Goal: Transaction & Acquisition: Purchase product/service

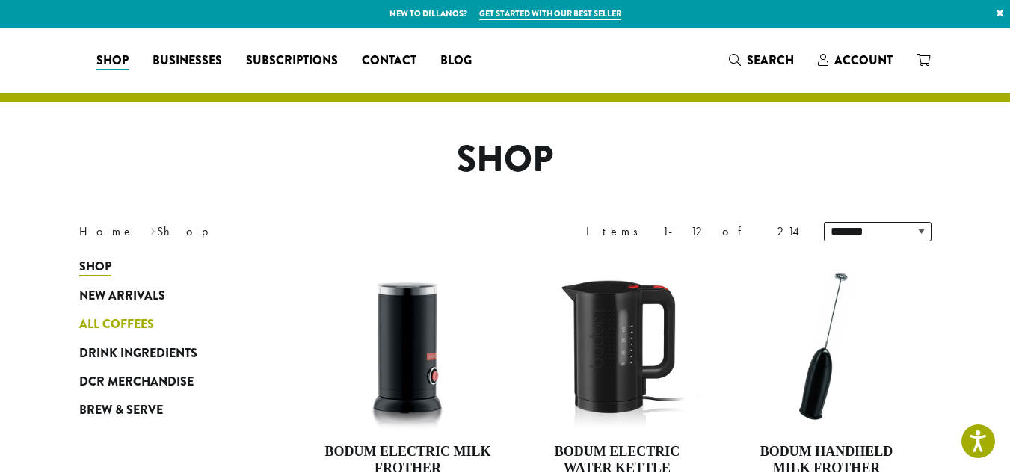
click at [145, 327] on span "All Coffees" at bounding box center [116, 324] width 75 height 19
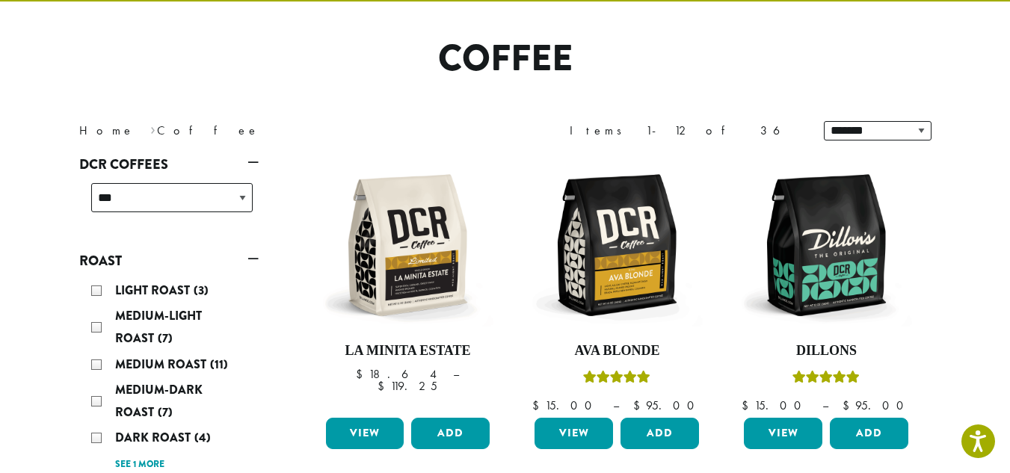
scroll to position [96, 0]
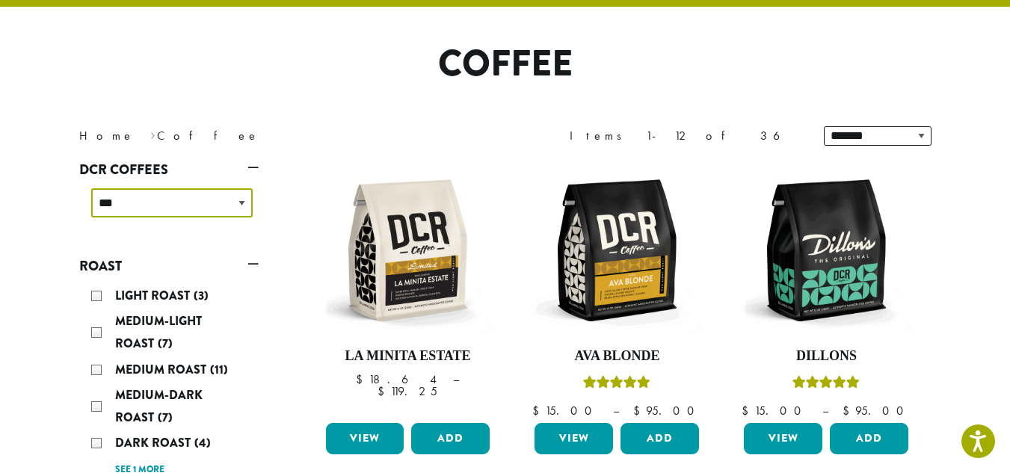
click at [245, 209] on select "**********" at bounding box center [171, 202] width 161 height 29
select select "******"
click at [91, 188] on select "**********" at bounding box center [171, 202] width 161 height 29
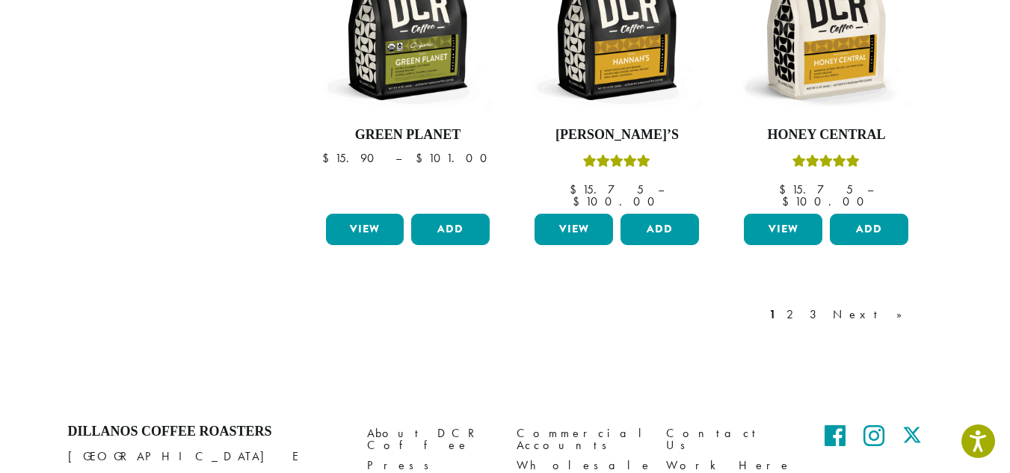
scroll to position [1441, 0]
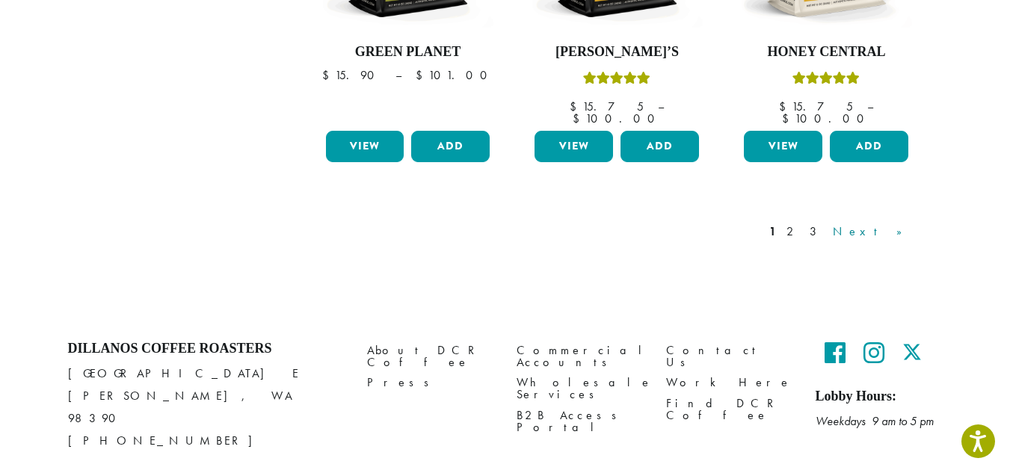
click at [901, 223] on link "Next »" at bounding box center [873, 232] width 86 height 18
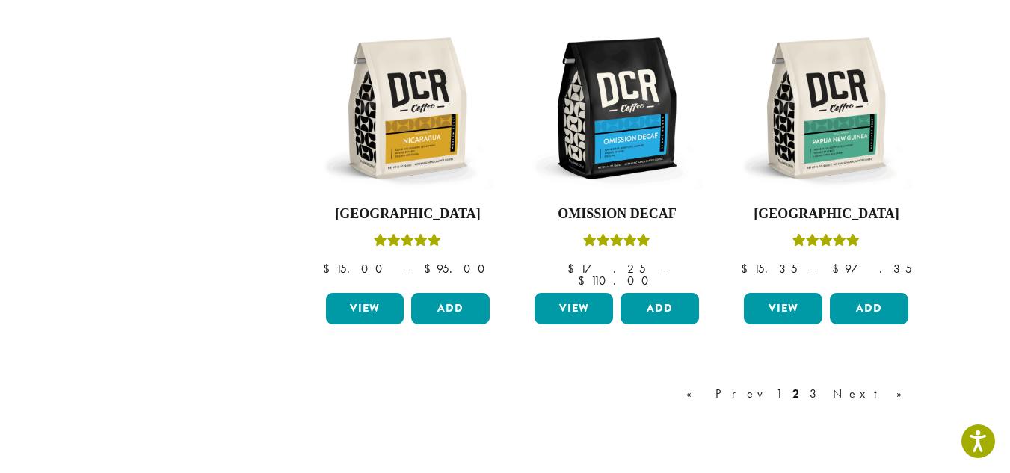
scroll to position [1333, 0]
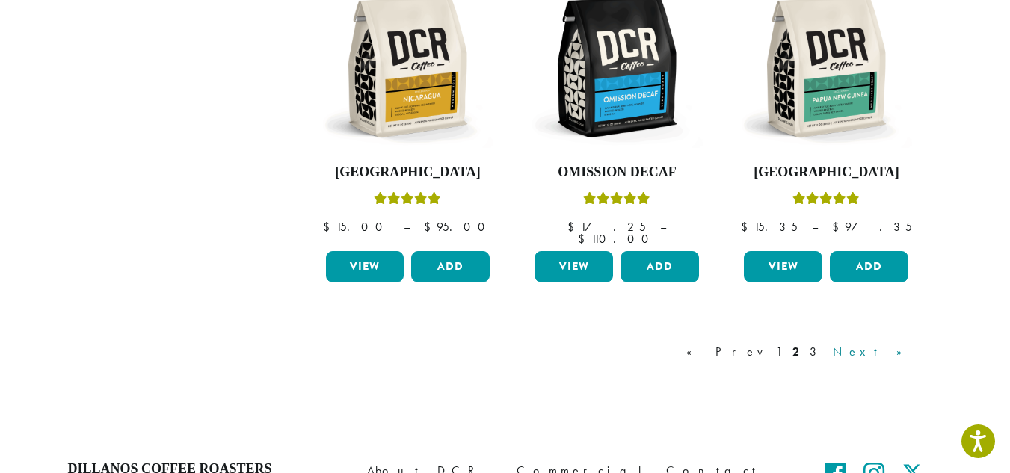
click at [898, 343] on link "Next »" at bounding box center [873, 352] width 86 height 18
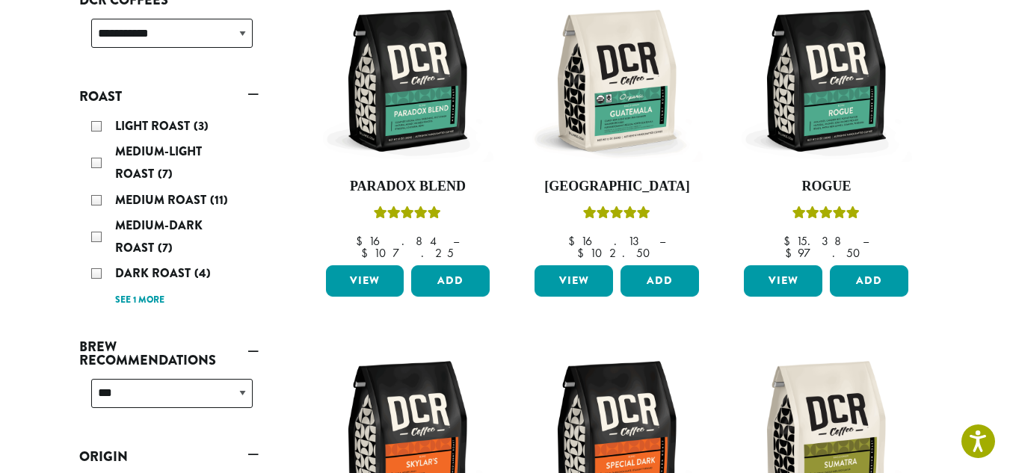
scroll to position [265, 0]
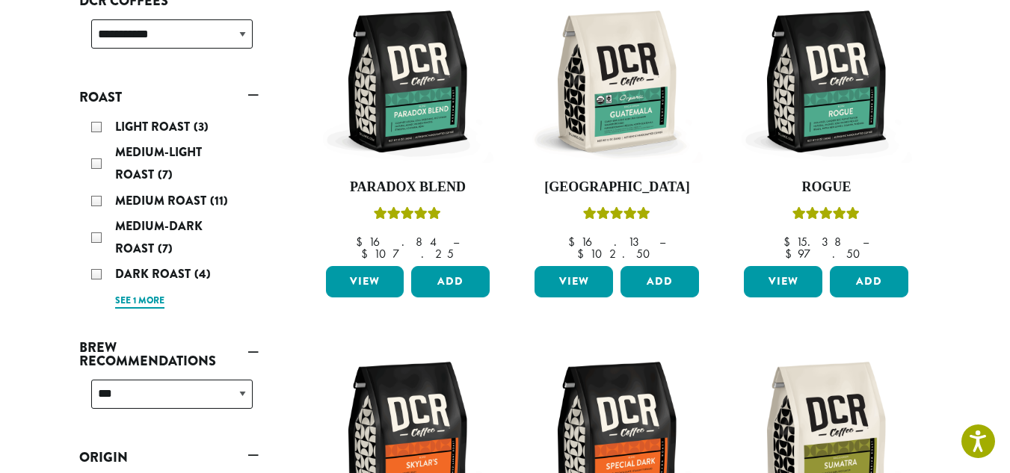
click at [148, 308] on link "See 1 more" at bounding box center [139, 301] width 49 height 15
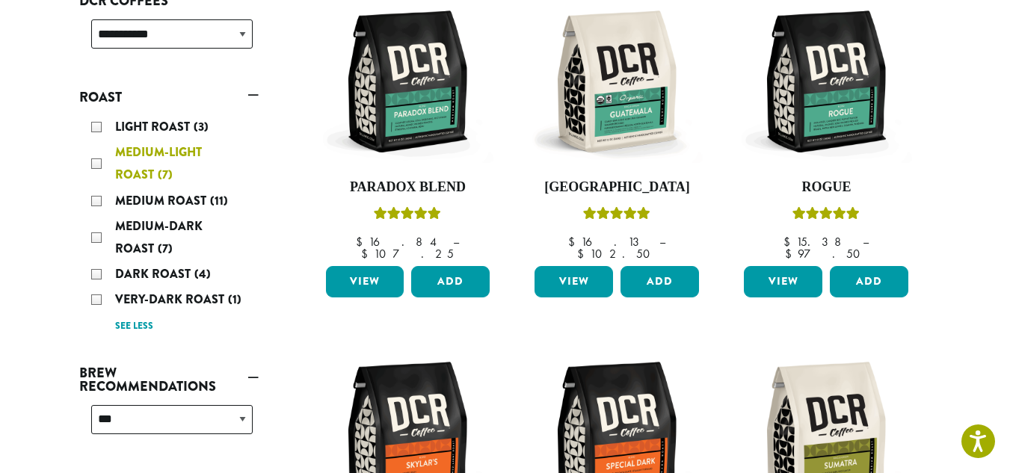
click at [144, 169] on span "Medium-Light Roast" at bounding box center [158, 164] width 87 height 40
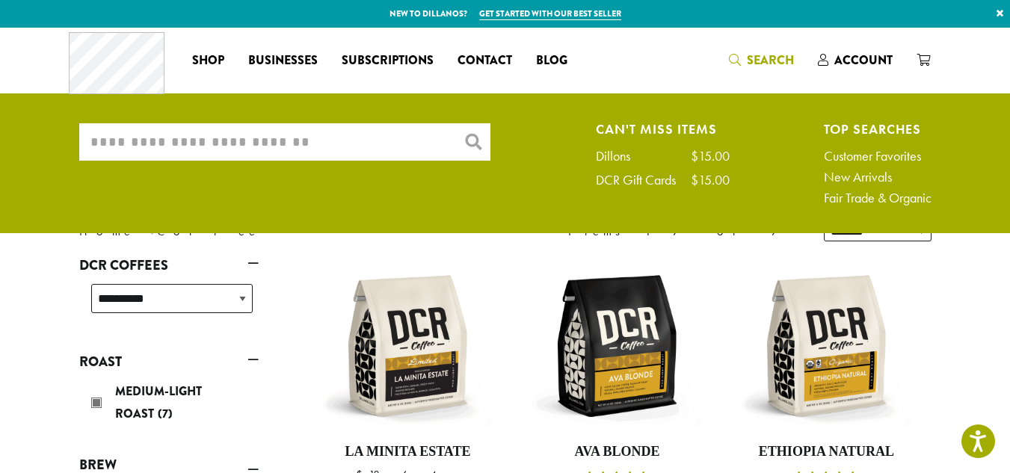
click at [279, 144] on input "What are you searching for?" at bounding box center [284, 141] width 411 height 37
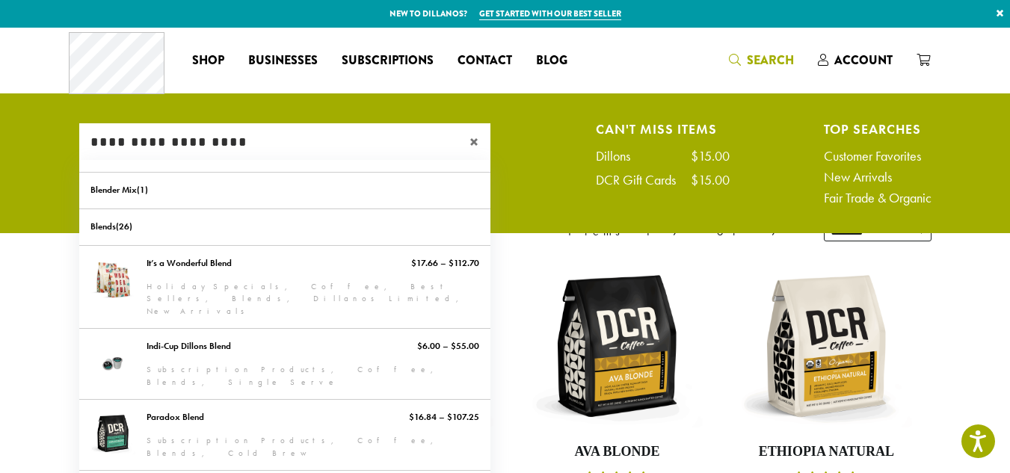
type input "**********"
click at [881, 182] on link "New Arrivals" at bounding box center [878, 176] width 108 height 13
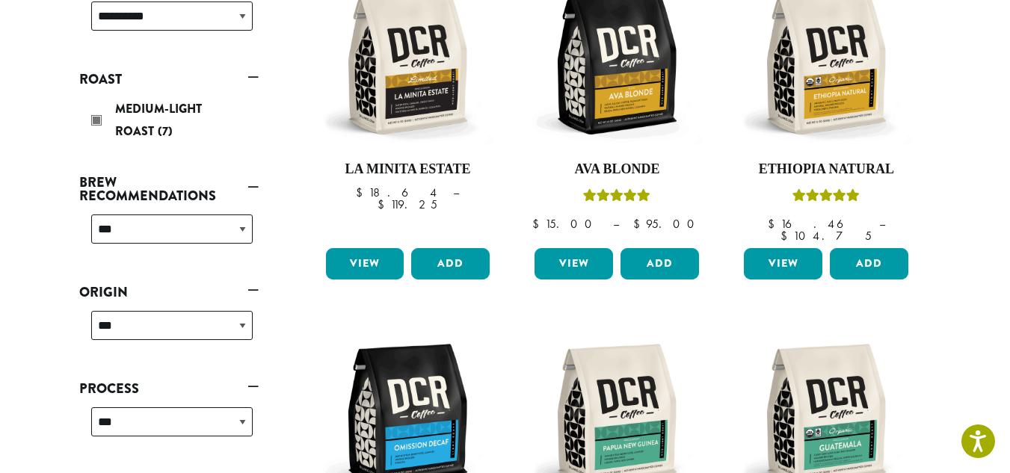
scroll to position [290, 0]
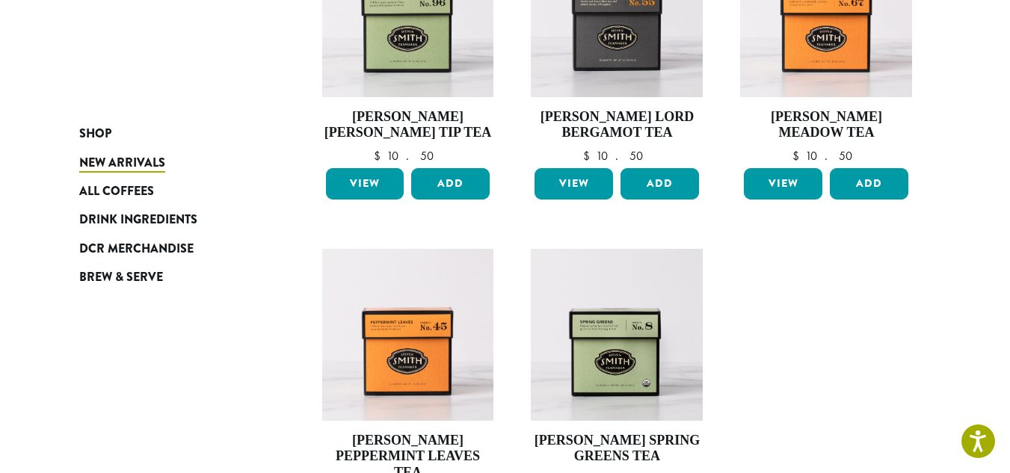
scroll to position [976, 0]
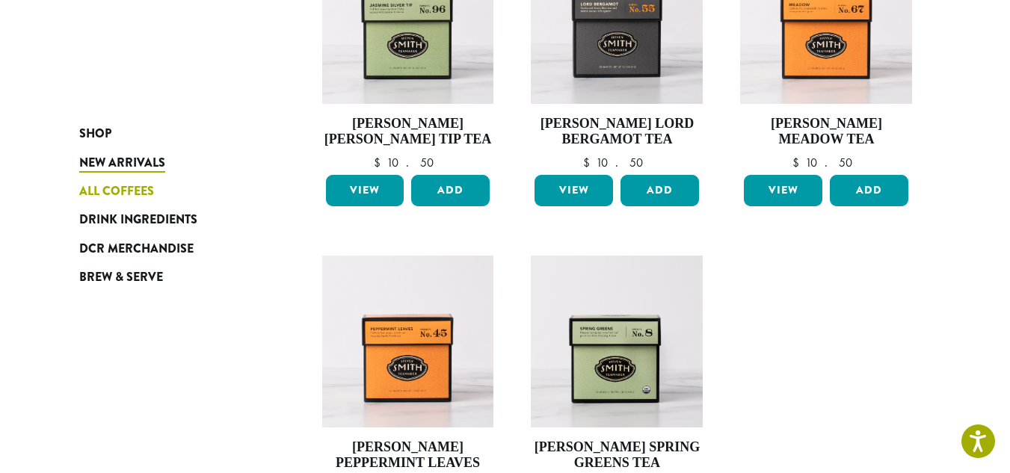
click at [94, 192] on span "All Coffees" at bounding box center [116, 191] width 75 height 19
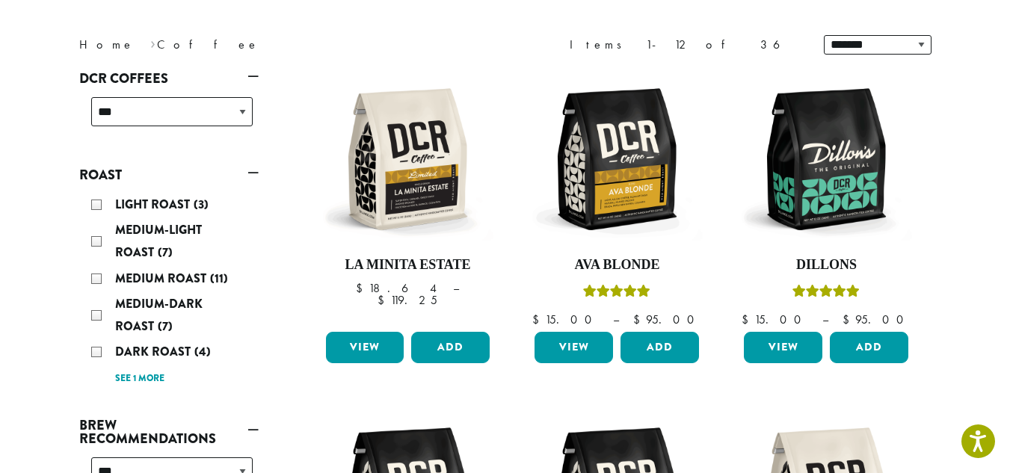
scroll to position [188, 0]
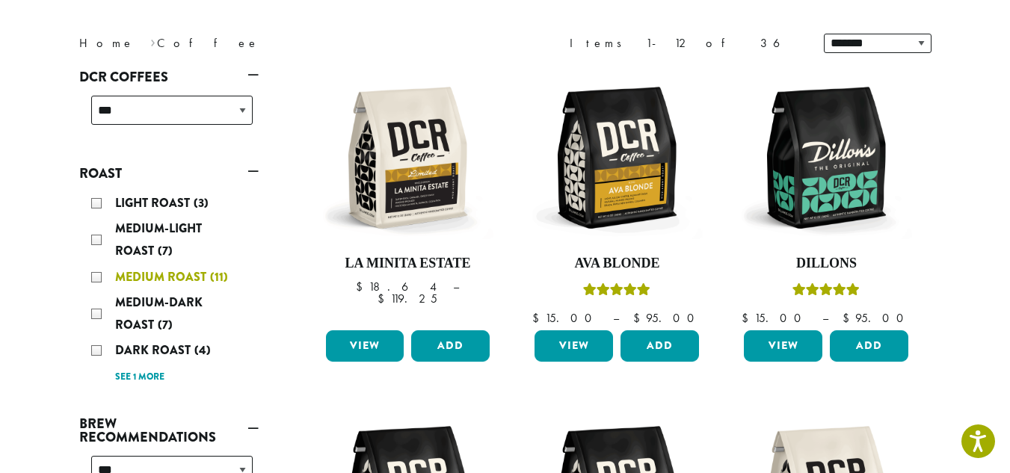
click at [169, 276] on span "Medium Roast" at bounding box center [162, 276] width 95 height 17
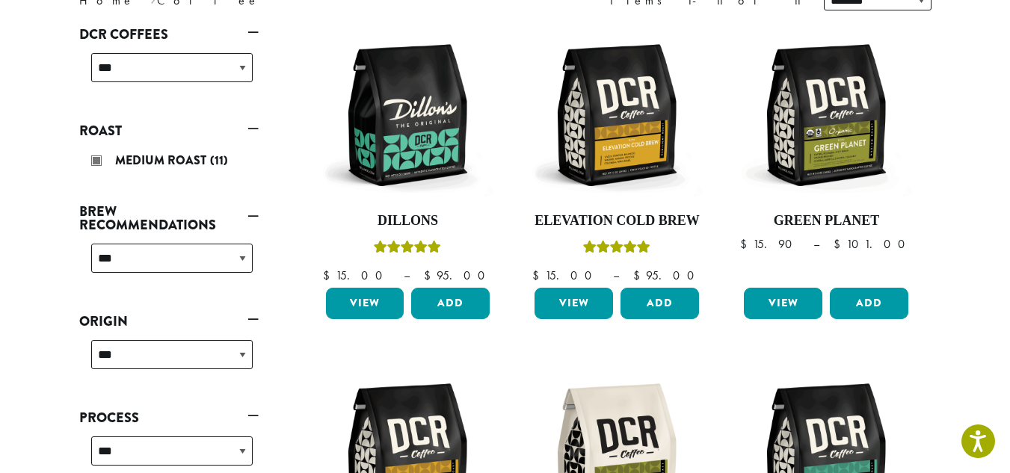
scroll to position [230, 0]
